Goal: Find specific page/section: Find specific page/section

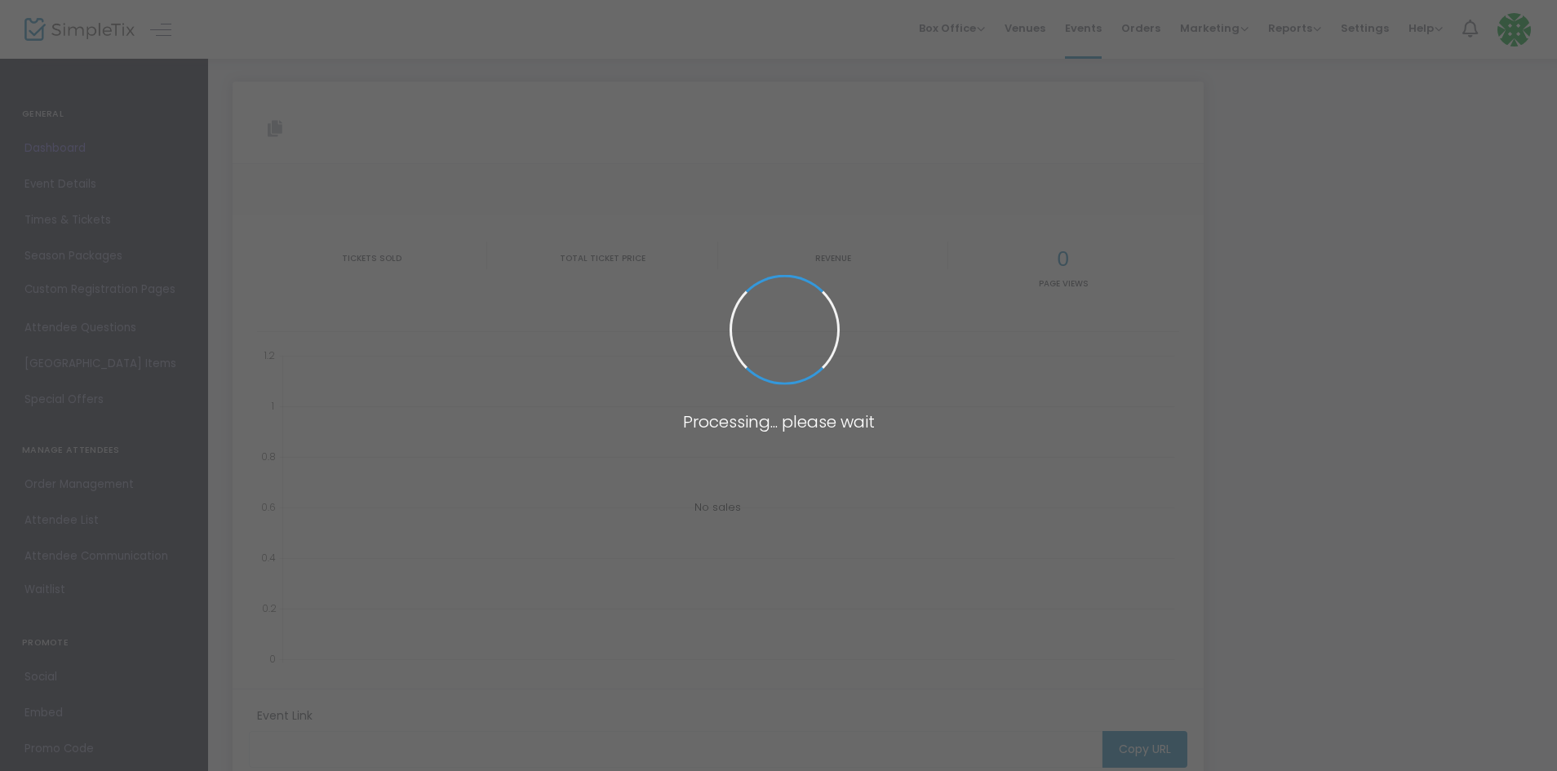
type input "[URL][DOMAIN_NAME]"
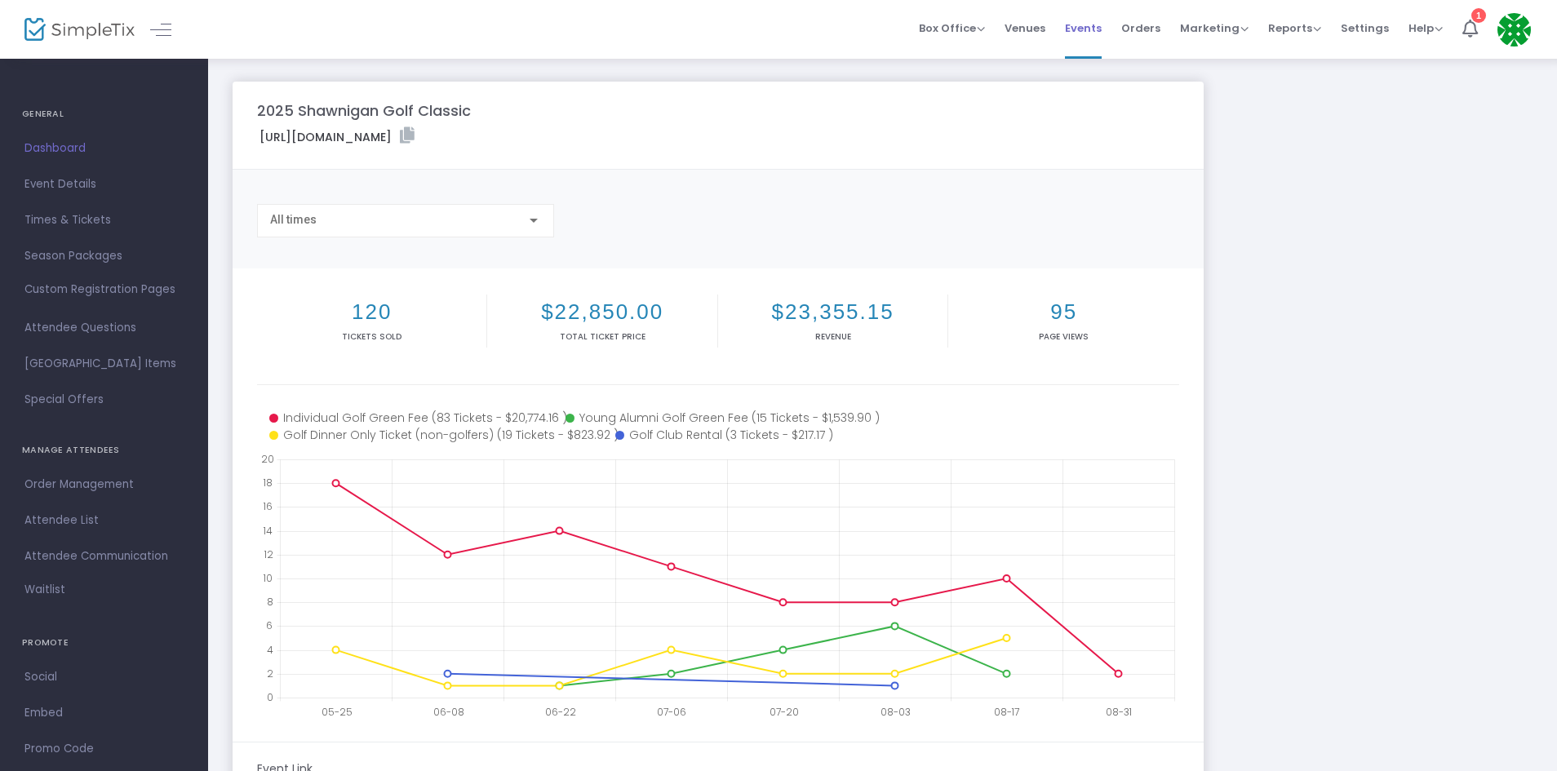
click at [1090, 23] on span "Events" at bounding box center [1083, 28] width 37 height 42
